Goal: Information Seeking & Learning: Learn about a topic

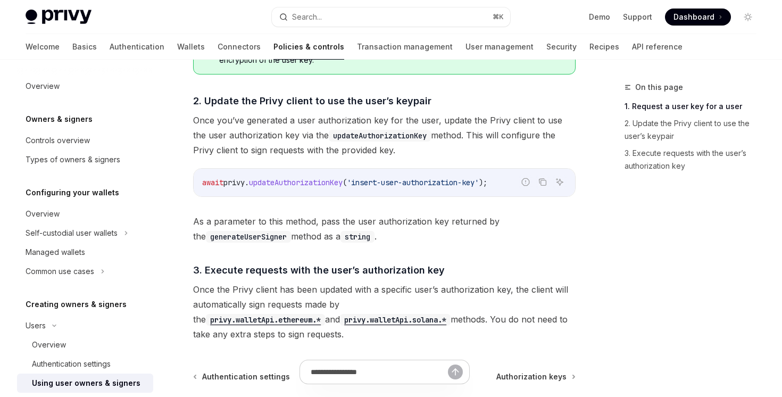
scroll to position [764, 0]
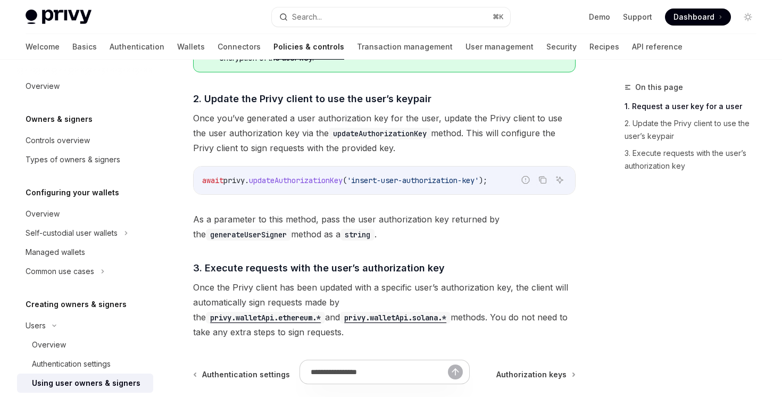
click at [283, 178] on span "updateAuthorizationKey" at bounding box center [296, 180] width 94 height 10
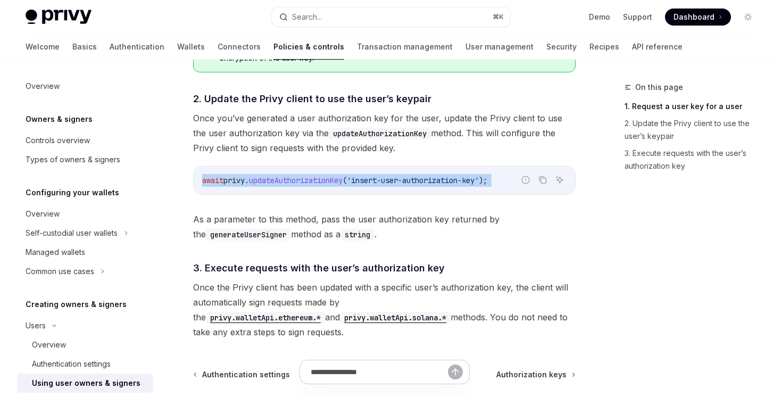
click at [283, 178] on span "updateAuthorizationKey" at bounding box center [296, 180] width 94 height 10
copy code "await privy . updateAuthorizationKey ( 'insert-user-authorization-key' );"
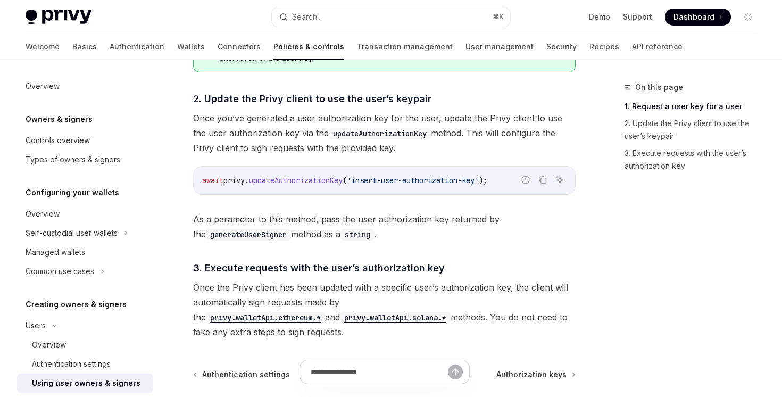
click at [384, 133] on code "updateAuthorizationKey" at bounding box center [380, 134] width 102 height 12
copy code "updateAuthorizationKey"
click at [353, 134] on code "updateAuthorizationKey" at bounding box center [380, 134] width 102 height 12
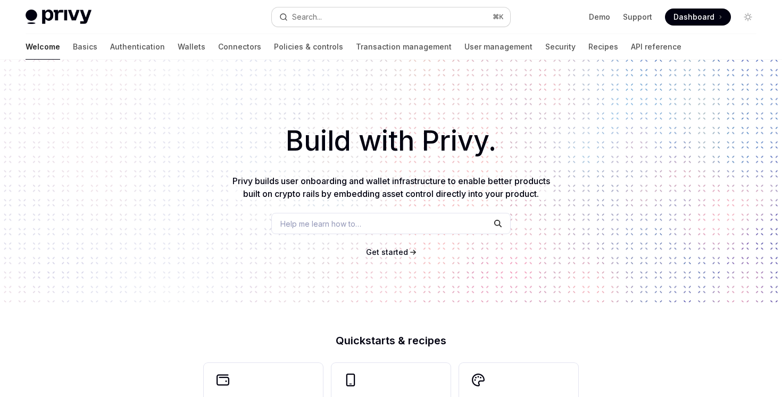
click at [318, 17] on div "Search..." at bounding box center [307, 17] width 30 height 13
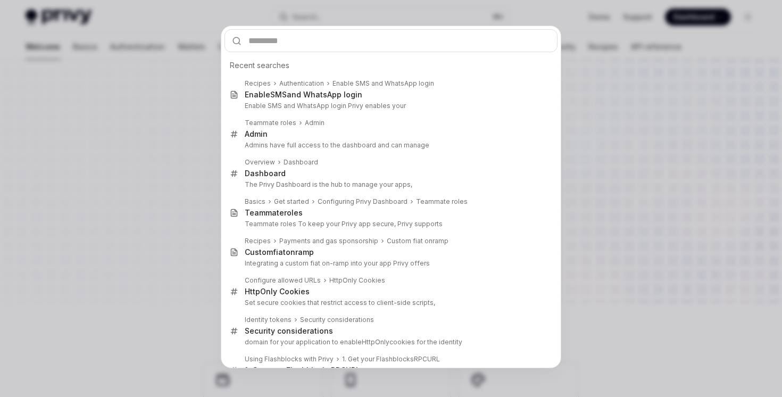
click at [313, 16] on div "Recent searches Recipes Authentication Enable SMS and WhatsApp login Enable SMS…" at bounding box center [391, 198] width 782 height 397
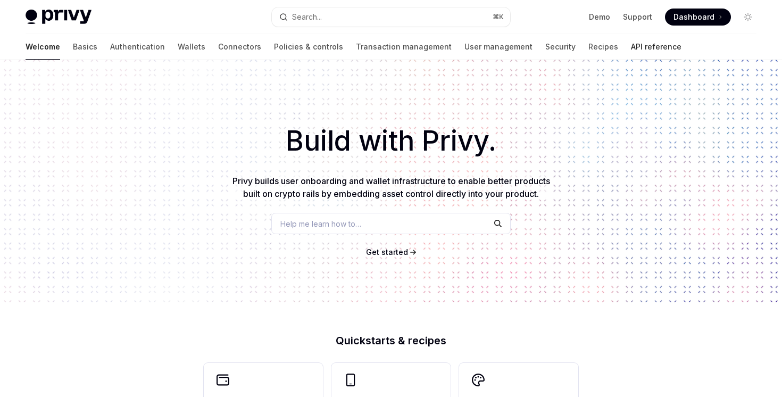
click at [631, 54] on link "API reference" at bounding box center [656, 47] width 51 height 26
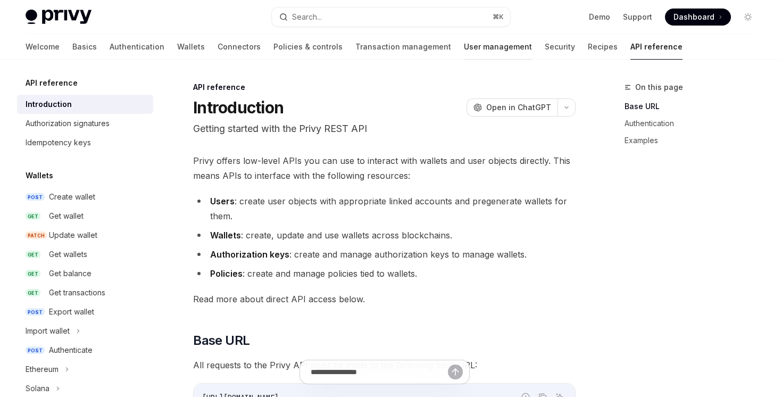
click at [464, 41] on link "User management" at bounding box center [498, 47] width 68 height 26
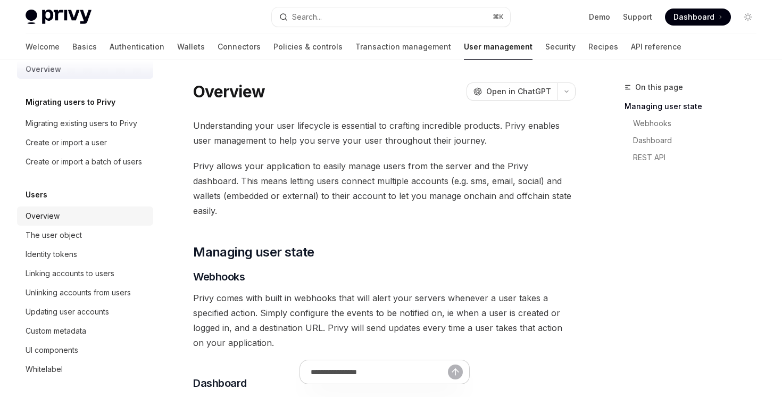
scroll to position [92, 0]
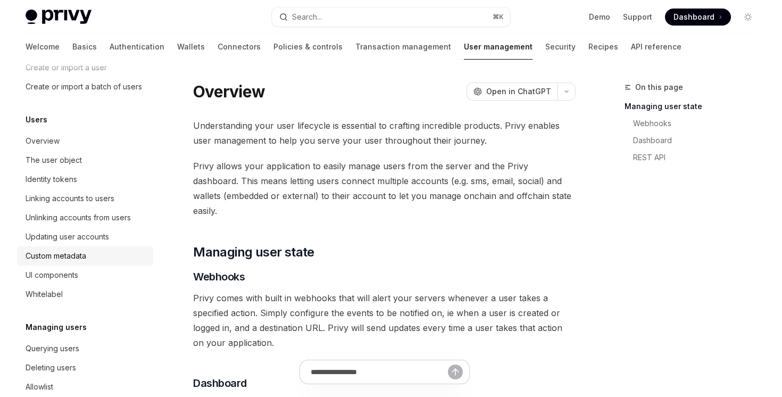
click at [98, 262] on div "Custom metadata" at bounding box center [86, 255] width 121 height 13
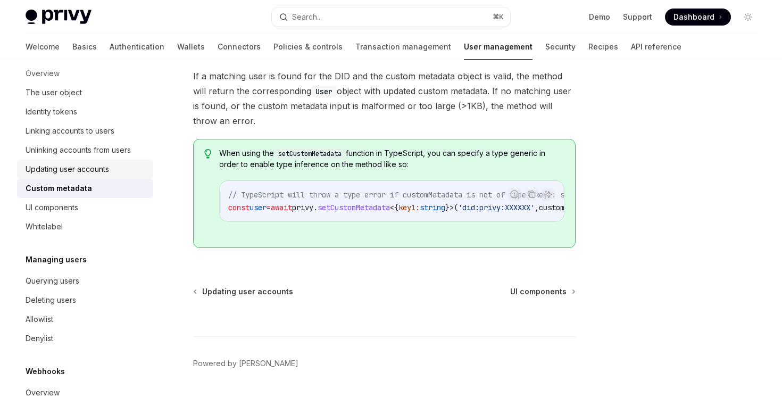
scroll to position [178, 0]
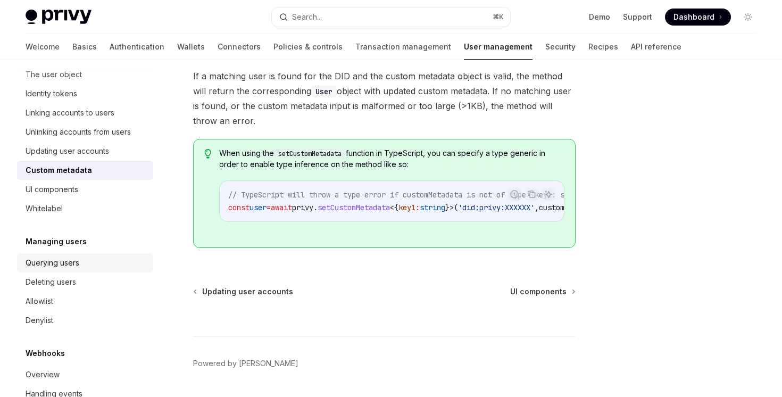
click at [118, 261] on div "Querying users" at bounding box center [86, 262] width 121 height 13
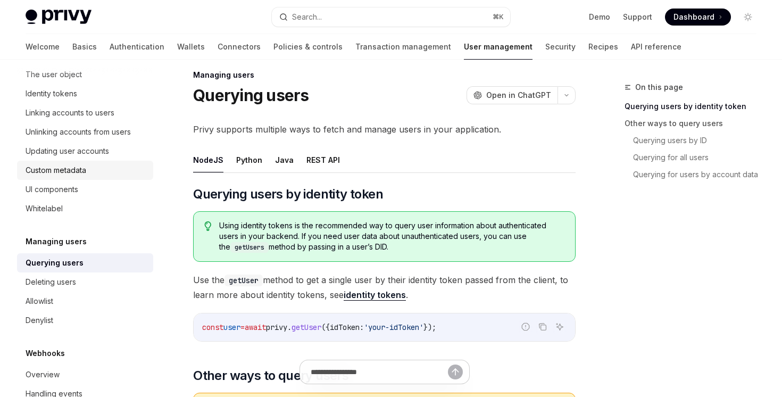
scroll to position [177, 0]
click at [107, 94] on div "Identity tokens" at bounding box center [86, 94] width 121 height 13
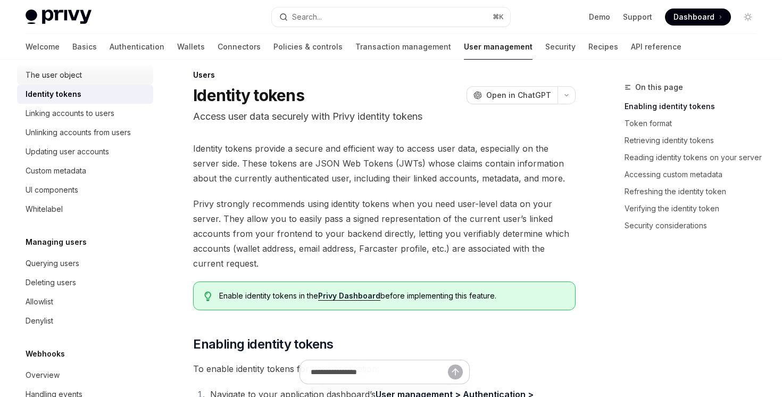
click at [108, 81] on div "The user object" at bounding box center [86, 75] width 121 height 13
type textarea "*"
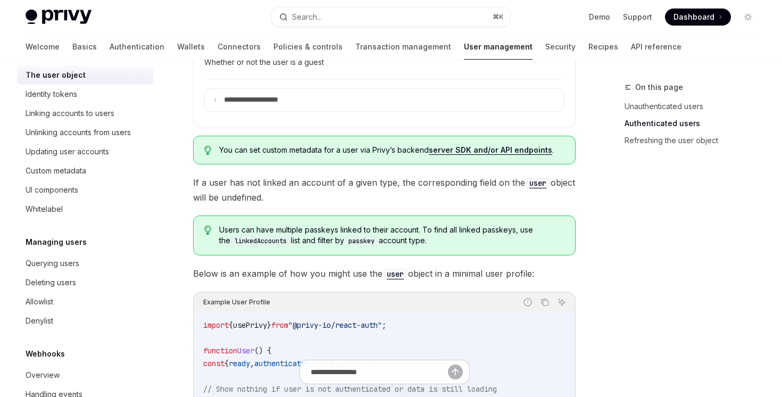
scroll to position [832, 0]
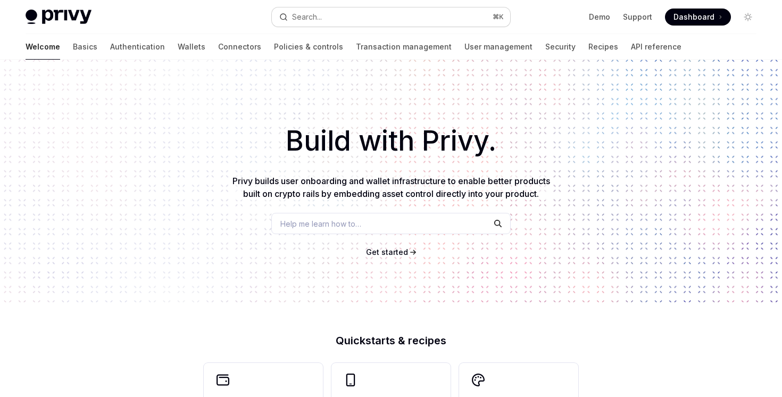
click at [429, 10] on button "Search... ⌘ K" at bounding box center [391, 16] width 238 height 19
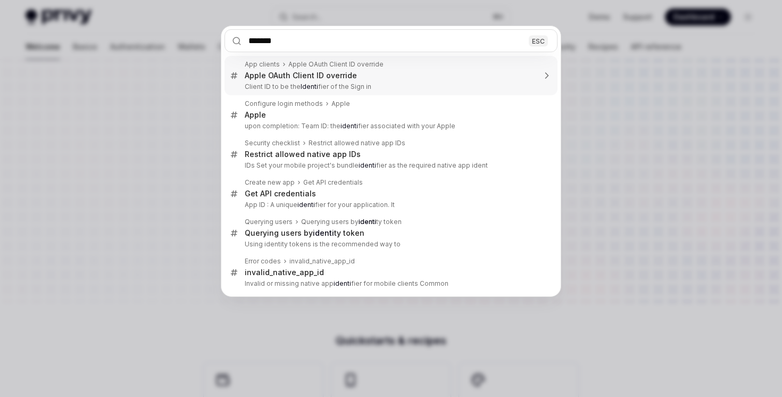
type input "********"
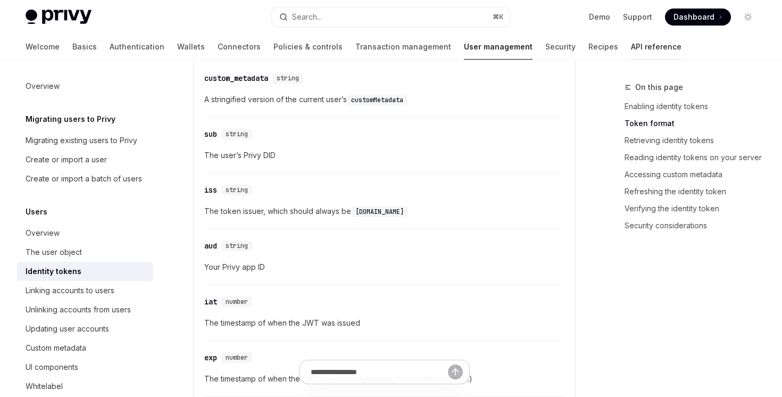
click at [631, 46] on link "API reference" at bounding box center [656, 47] width 51 height 26
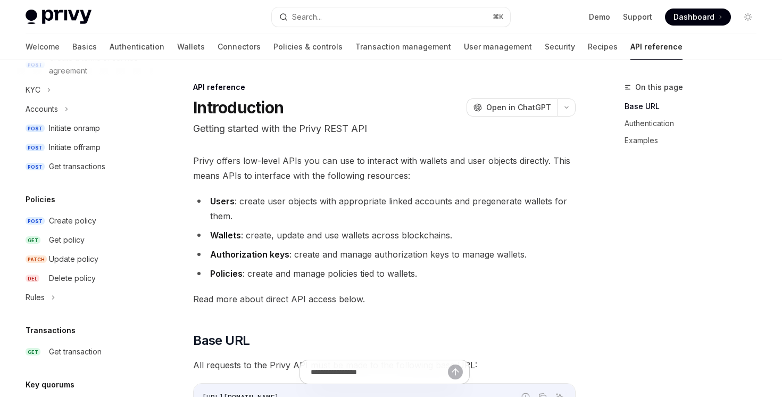
scroll to position [721, 0]
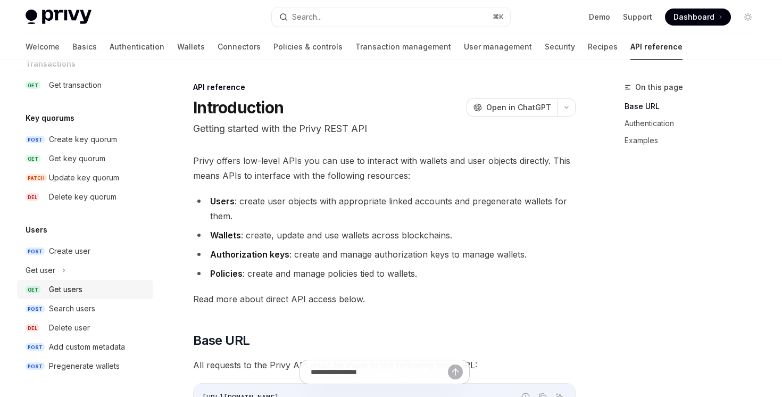
click at [96, 286] on div "Get users" at bounding box center [98, 289] width 98 height 13
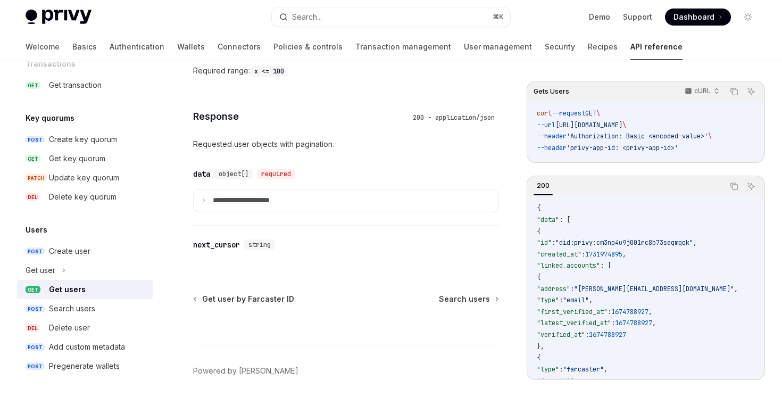
scroll to position [507, 0]
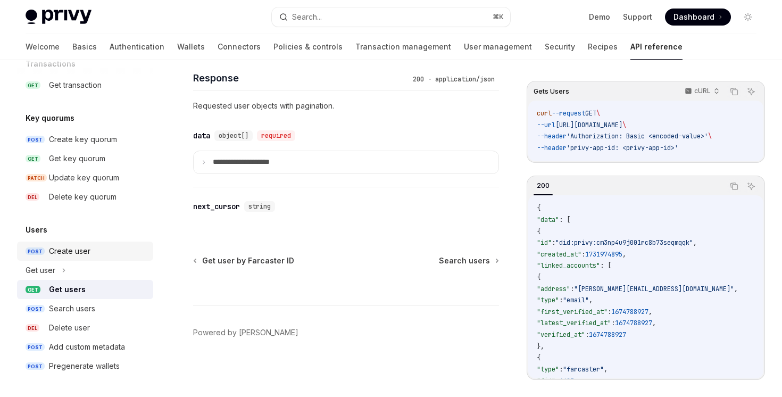
click at [118, 254] on div "Create user" at bounding box center [98, 251] width 98 height 13
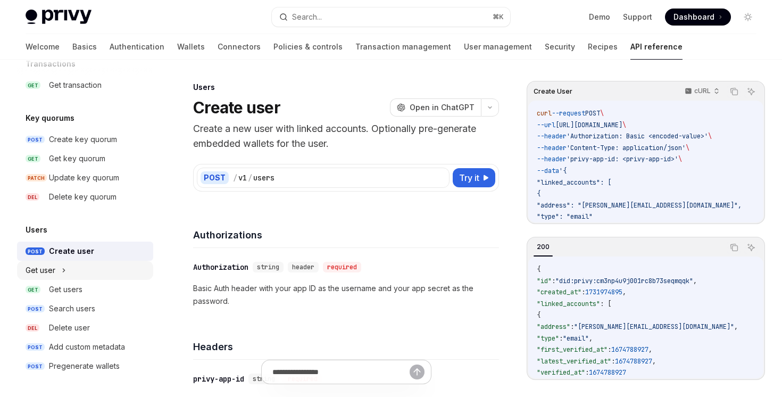
click at [120, 273] on div "Get user" at bounding box center [85, 270] width 136 height 19
type textarea "*"
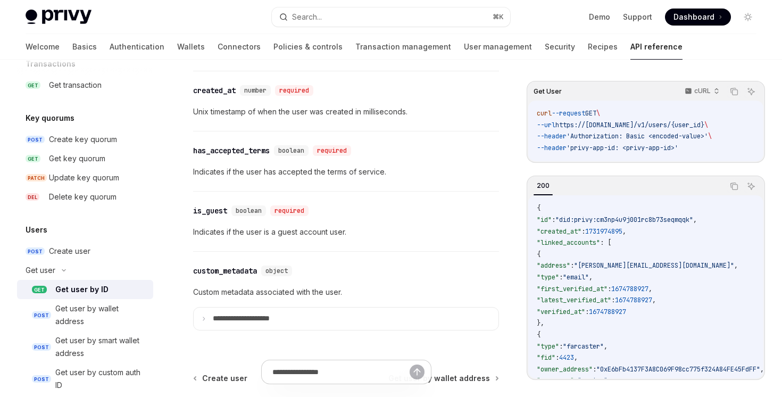
scroll to position [1002, 0]
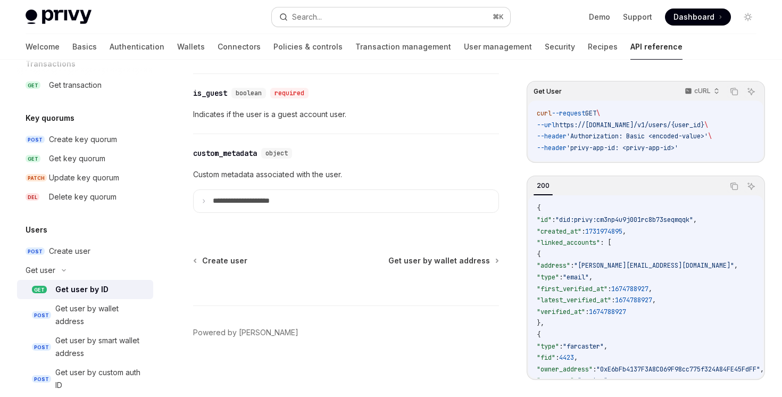
click at [389, 18] on button "Search... ⌘ K" at bounding box center [391, 16] width 238 height 19
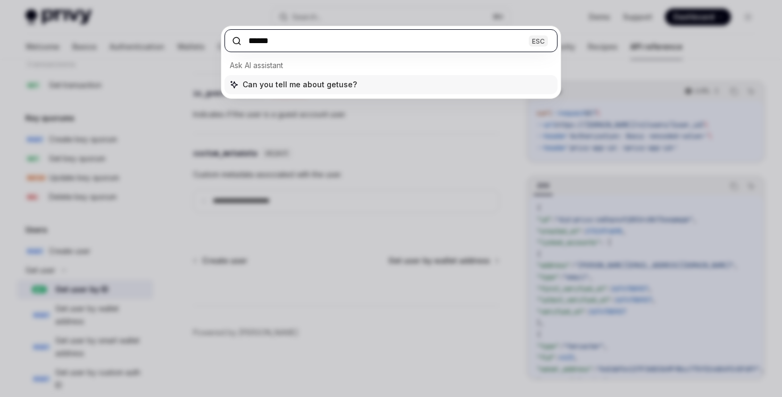
type input "*******"
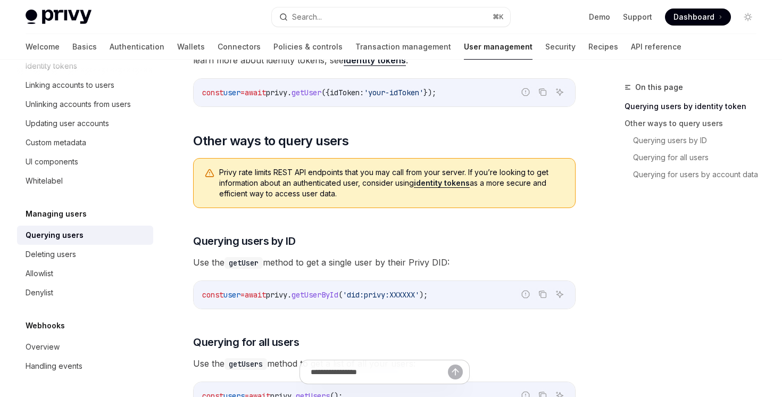
scroll to position [226, 0]
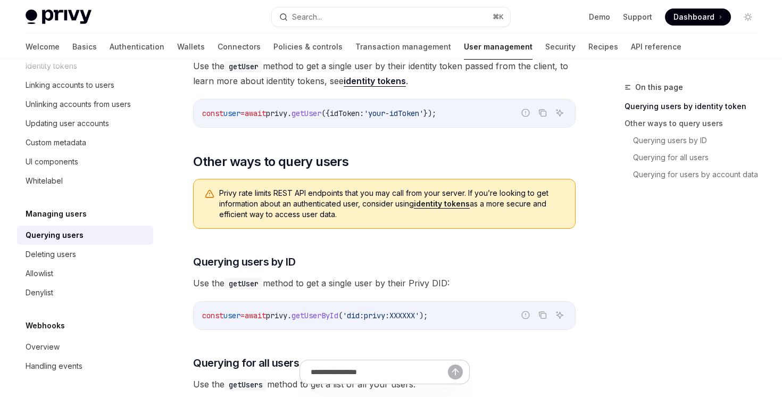
click at [444, 204] on link "identity tokens" at bounding box center [442, 204] width 56 height 10
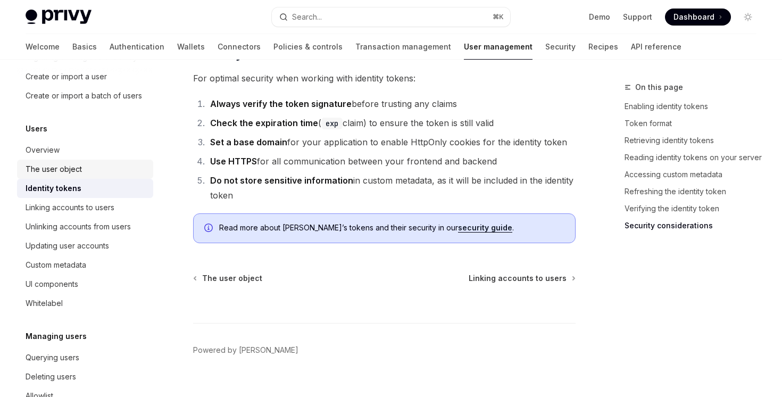
scroll to position [82, 0]
click at [105, 165] on div "The user object" at bounding box center [86, 169] width 121 height 13
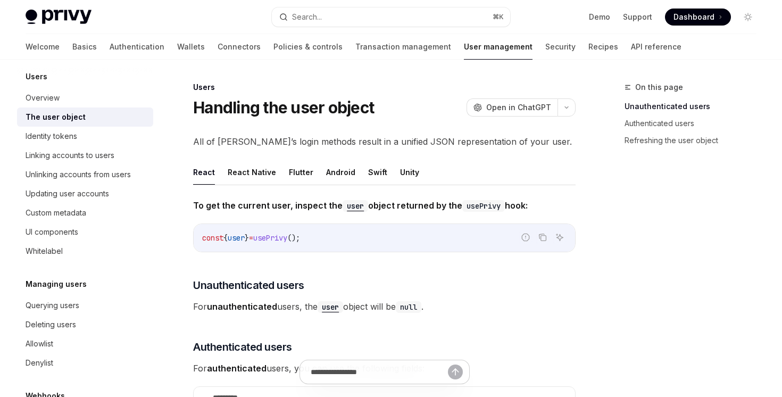
scroll to position [205, 0]
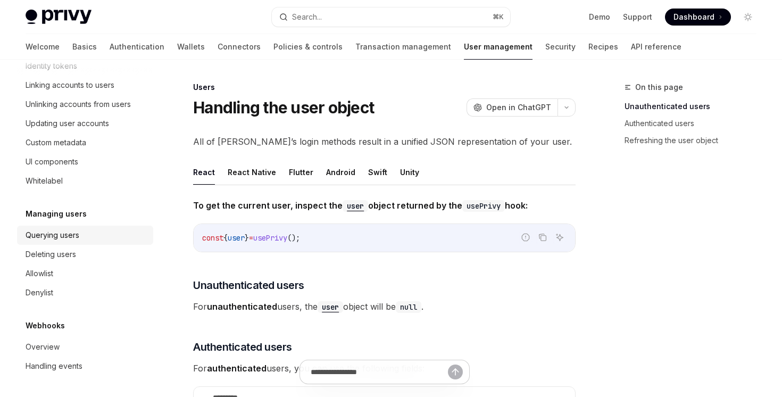
click at [117, 233] on div "Querying users" at bounding box center [86, 235] width 121 height 13
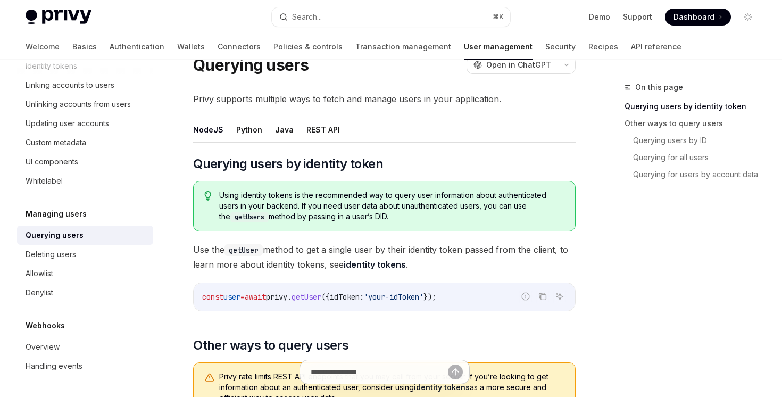
scroll to position [41, 0]
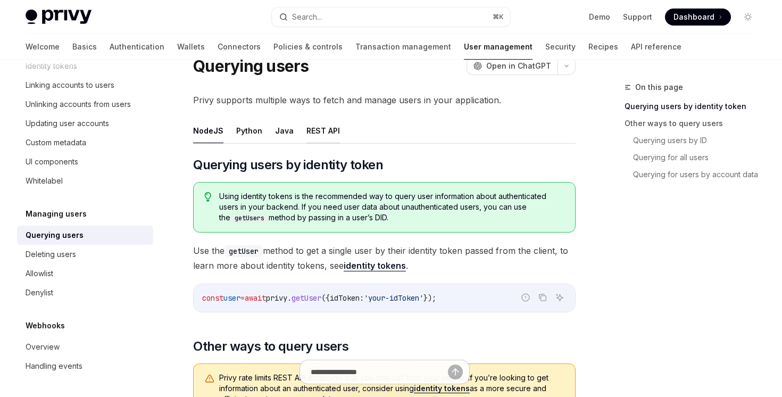
click at [317, 129] on button "REST API" at bounding box center [323, 130] width 34 height 25
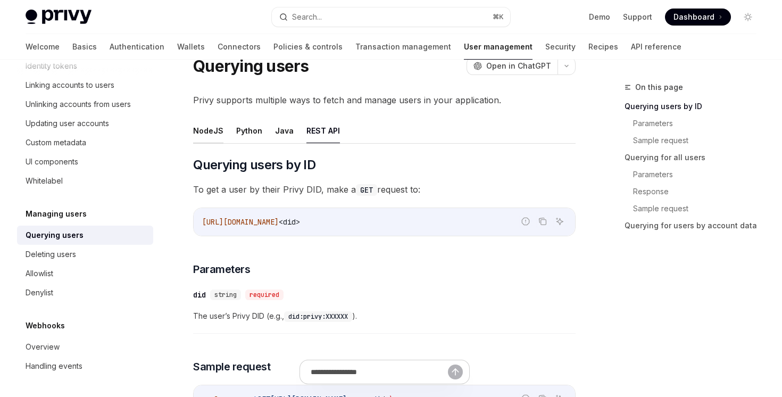
click at [205, 133] on button "NodeJS" at bounding box center [208, 130] width 30 height 25
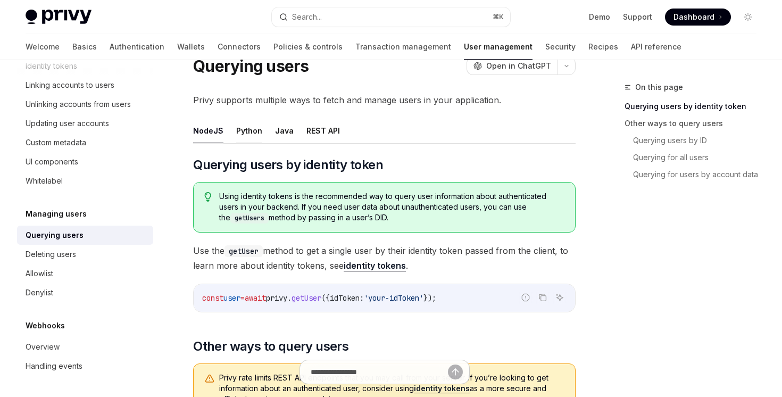
click at [259, 135] on button "Python" at bounding box center [249, 130] width 26 height 25
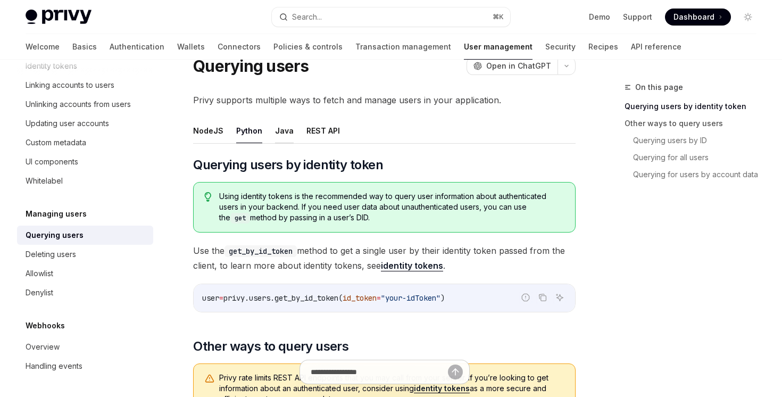
click at [275, 134] on button "Java" at bounding box center [284, 130] width 19 height 25
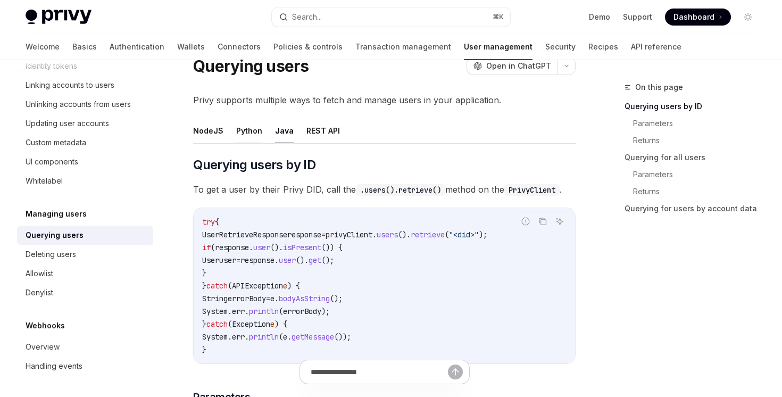
click at [241, 133] on button "Python" at bounding box center [249, 130] width 26 height 25
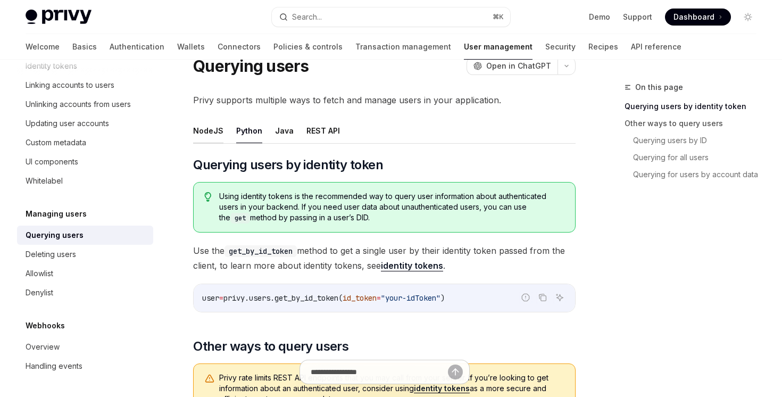
click at [196, 133] on button "NodeJS" at bounding box center [208, 130] width 30 height 25
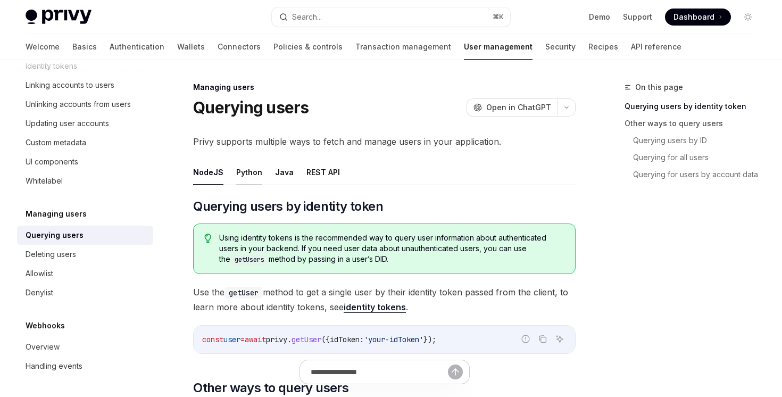
click at [238, 172] on button "Python" at bounding box center [249, 172] width 26 height 25
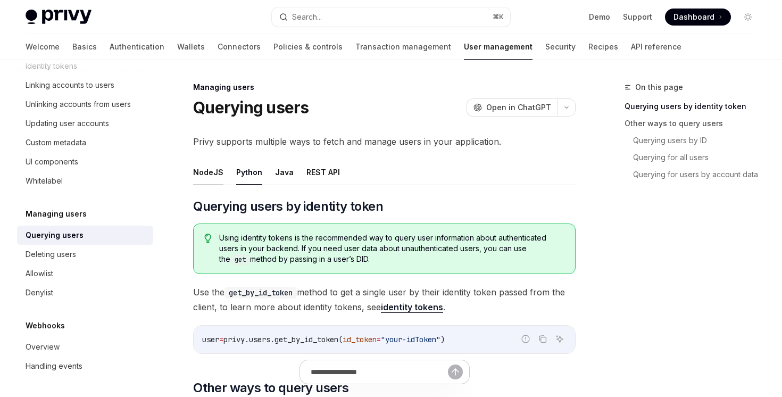
click at [198, 171] on button "NodeJS" at bounding box center [208, 172] width 30 height 25
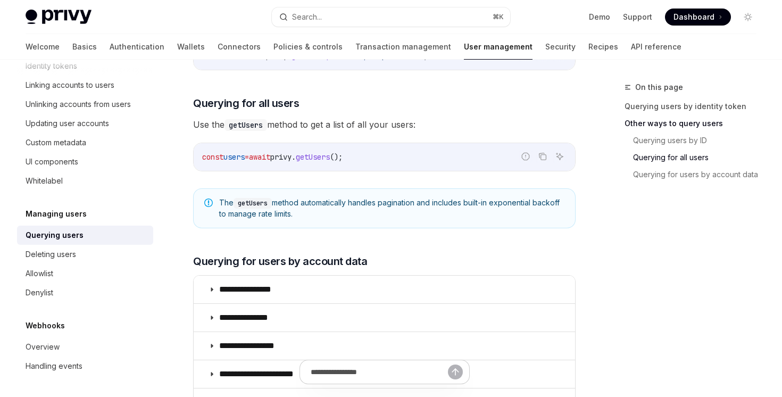
scroll to position [629, 0]
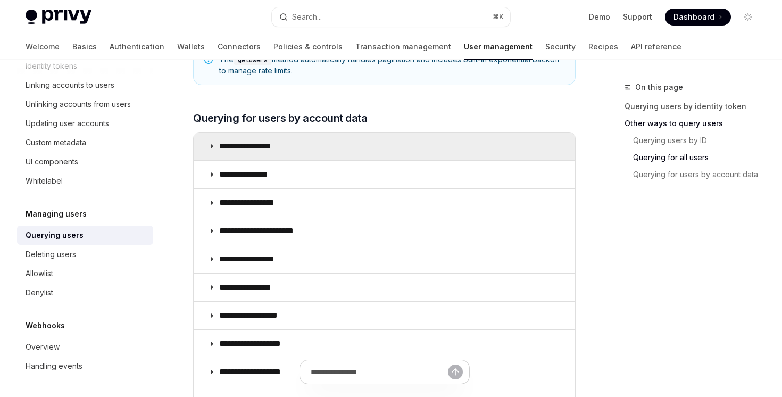
click at [331, 140] on summary "**********" at bounding box center [384, 146] width 381 height 28
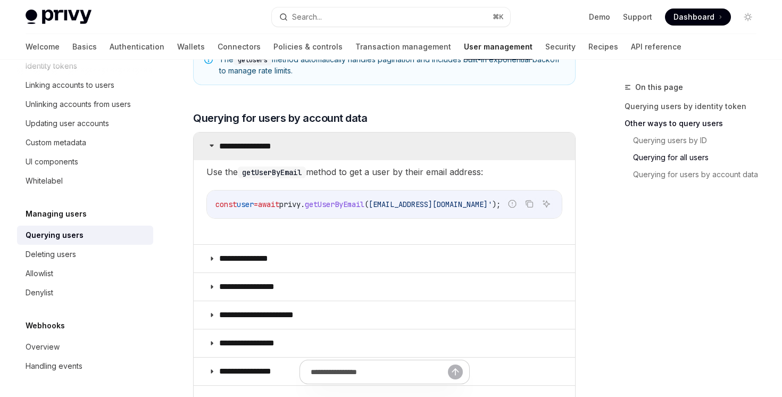
click at [331, 140] on summary "**********" at bounding box center [384, 146] width 381 height 28
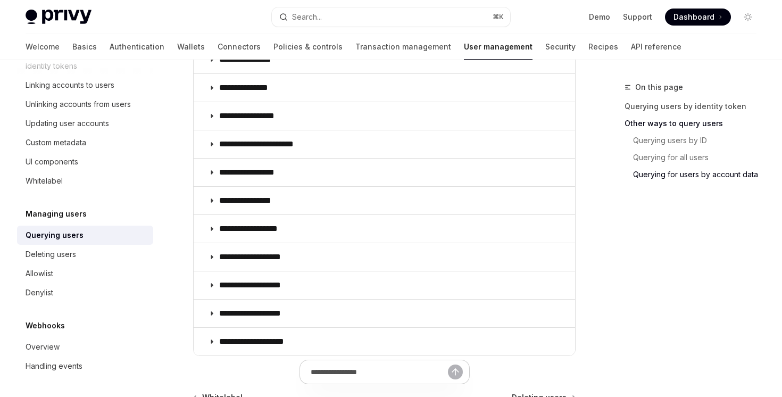
scroll to position [709, 0]
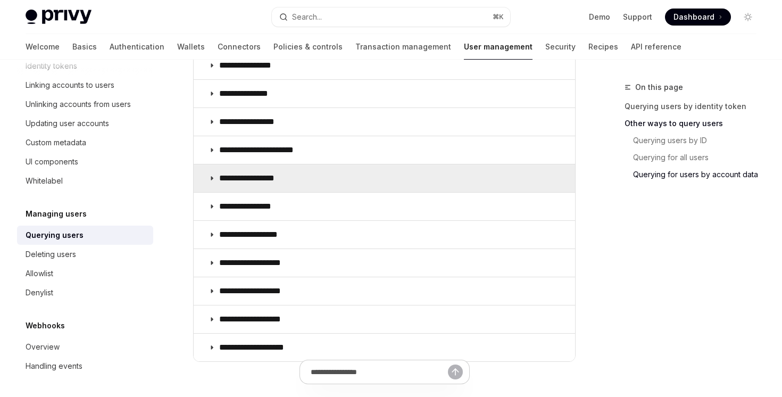
click at [311, 171] on summary "**********" at bounding box center [384, 178] width 381 height 28
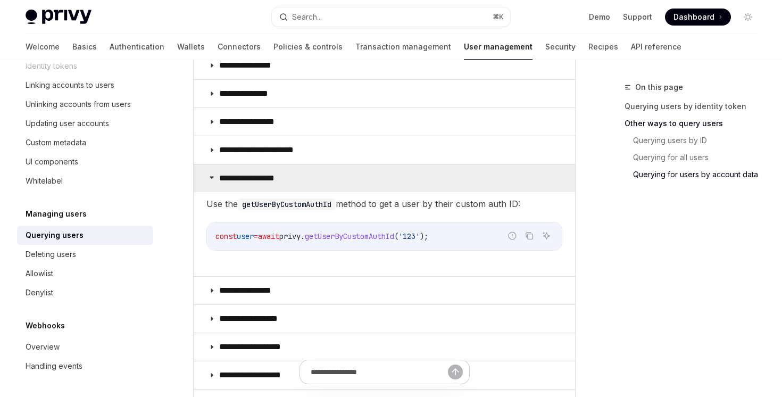
click at [311, 171] on summary "**********" at bounding box center [384, 178] width 381 height 28
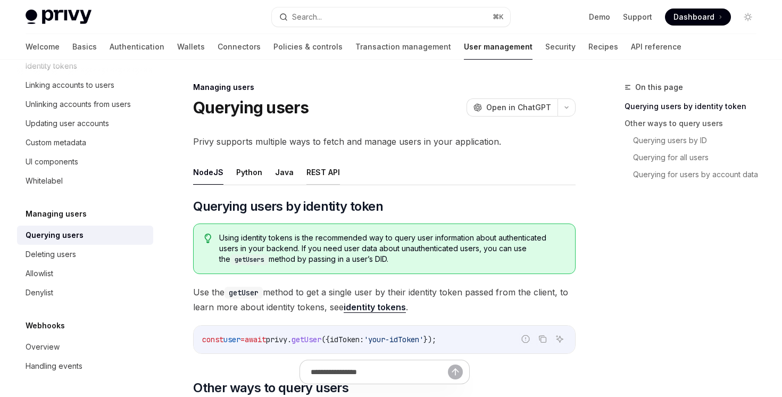
click at [307, 168] on button "REST API" at bounding box center [323, 172] width 34 height 25
type textarea "*"
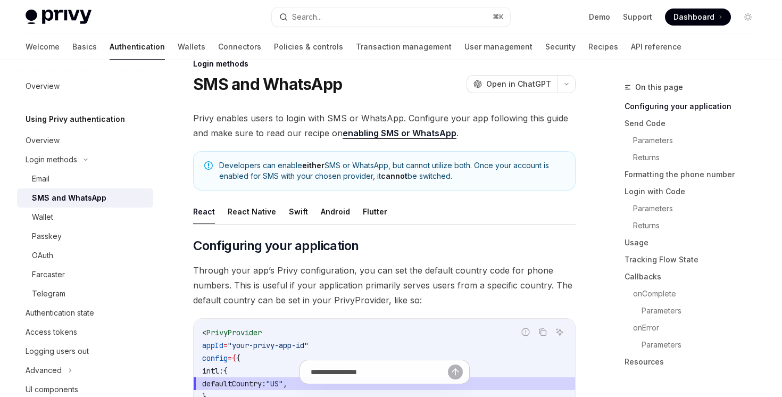
scroll to position [22, 0]
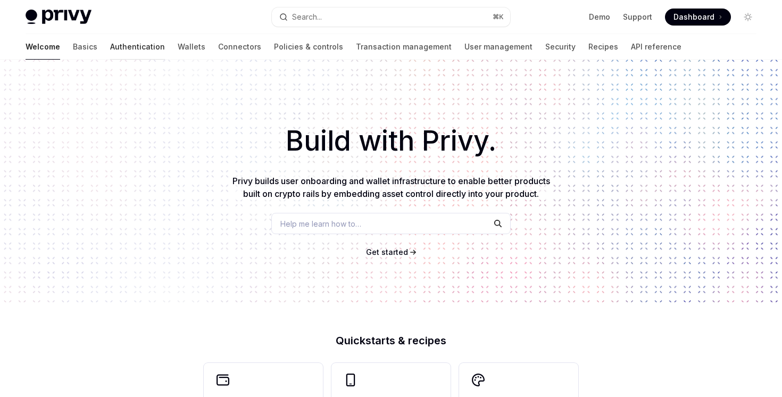
click at [110, 46] on link "Authentication" at bounding box center [137, 47] width 55 height 26
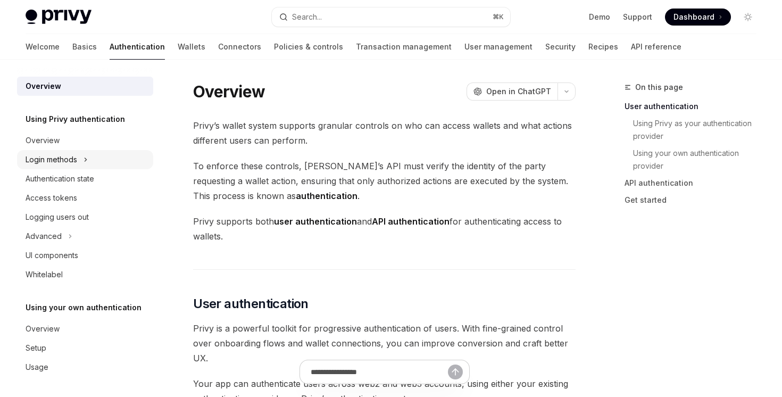
click at [69, 162] on div "Login methods" at bounding box center [52, 159] width 52 height 13
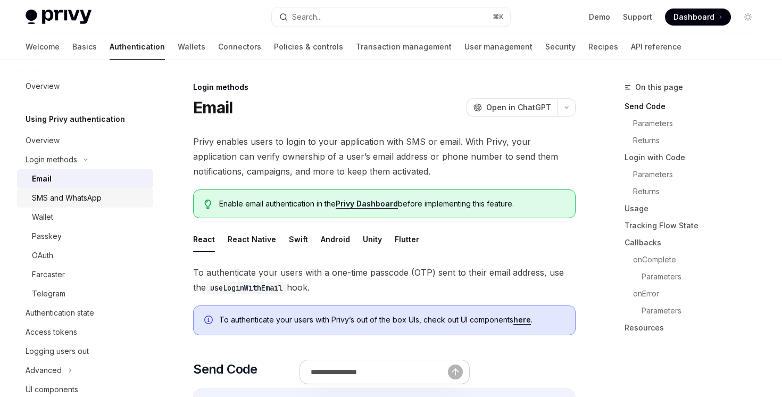
click at [78, 205] on link "SMS and WhatsApp" at bounding box center [85, 197] width 136 height 19
type textarea "*"
